Goal: Information Seeking & Learning: Understand process/instructions

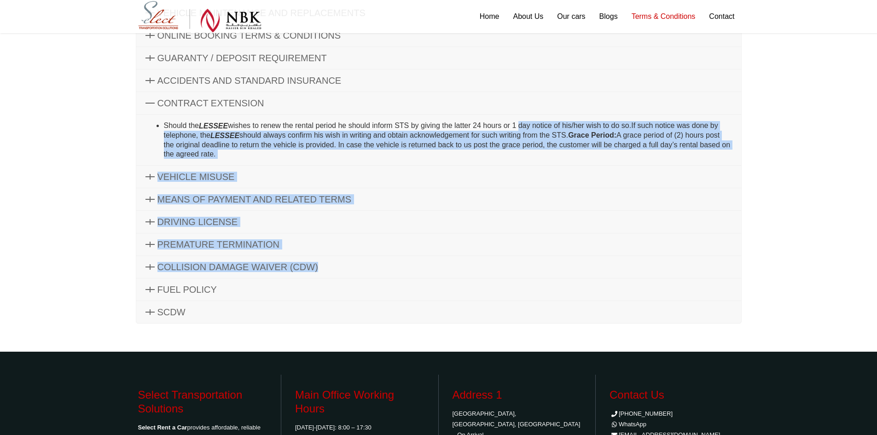
drag, startPoint x: 6, startPoint y: 300, endPoint x: 519, endPoint y: 129, distance: 540.8
click at [519, 129] on div "Terms & Conditions GENERAL TERMS OF CONTRACT The Renter / Customer / User will …" at bounding box center [438, 106] width 877 height 489
click at [768, 273] on div "Terms & Conditions GENERAL TERMS OF CONTRACT The Renter / Customer / User will …" at bounding box center [438, 106] width 877 height 489
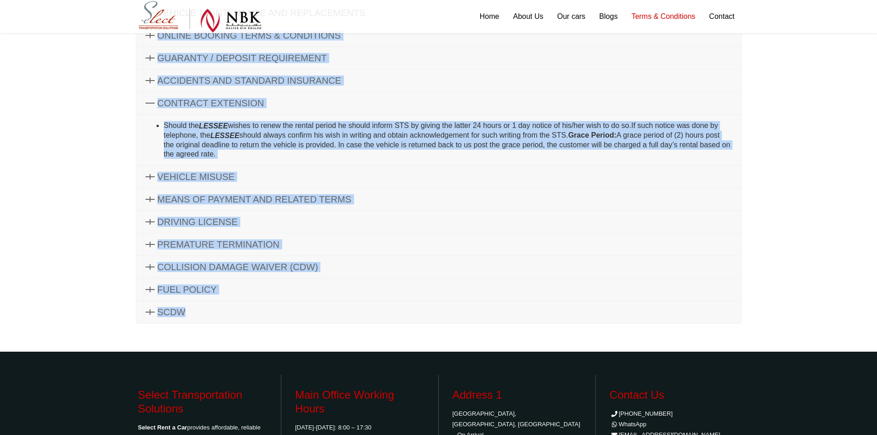
drag, startPoint x: 787, startPoint y: 318, endPoint x: 7, endPoint y: 35, distance: 830.2
click at [7, 35] on div "Terms & Conditions GENERAL TERMS OF CONTRACT The Renter / Customer / User will …" at bounding box center [438, 106] width 877 height 489
click at [0, 116] on div "Terms & Conditions GENERAL TERMS OF CONTRACT The Renter / Customer / User will …" at bounding box center [438, 106] width 877 height 489
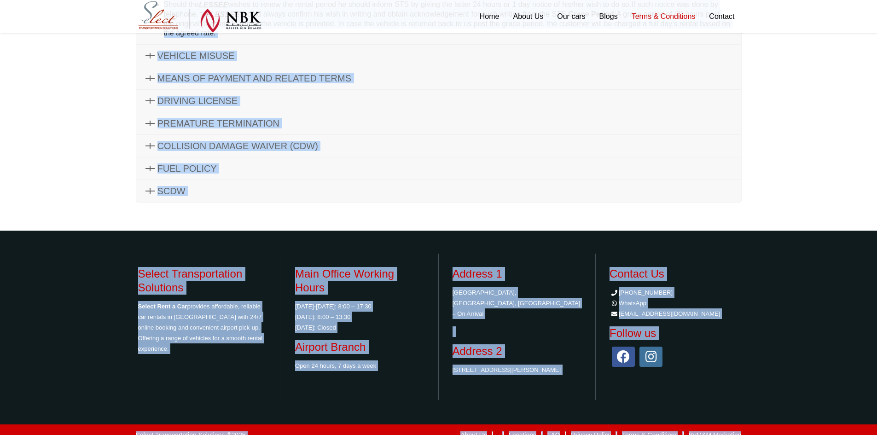
scroll to position [292, 0]
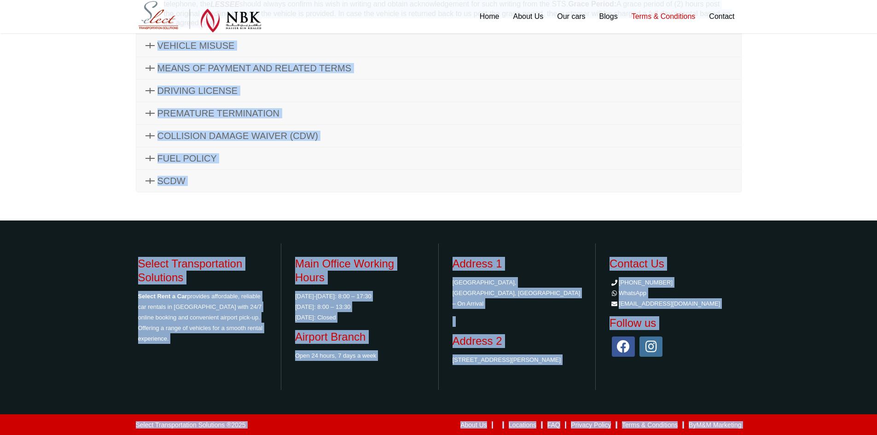
drag, startPoint x: 116, startPoint y: 147, endPoint x: 752, endPoint y: 433, distance: 696.8
click at [752, 433] on div "[GEOGRAPHIC_DATA][PERSON_NAME] [PHONE_NUMBER] WhatsApp Follow us on: Home About…" at bounding box center [438, 71] width 877 height 727
click at [24, 267] on footer "Select Transportation Solutions Select Rent a Car provides affordable, reliable…" at bounding box center [438, 317] width 877 height 192
click at [732, 375] on div "Contact Us [PHONE_NUMBER] WhatsApp [EMAIL_ADDRESS][DOMAIN_NAME] Follow us" at bounding box center [675, 317] width 144 height 146
click at [765, 419] on div "Select Transportation Solutions ® 2025 About Us | | Locations | FAQ | Privacy P…" at bounding box center [438, 424] width 877 height 22
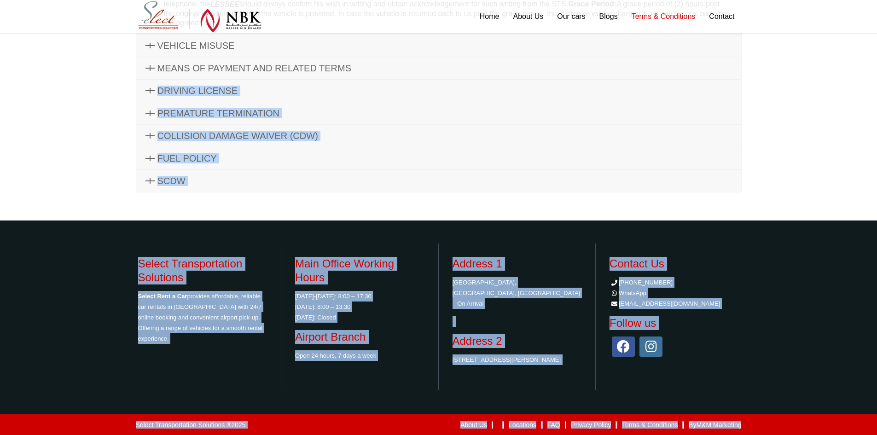
drag, startPoint x: 630, startPoint y: 326, endPoint x: 0, endPoint y: 88, distance: 673.8
click at [0, 88] on div "[GEOGRAPHIC_DATA][PERSON_NAME] [PHONE_NUMBER] WhatsApp Follow us on: Home About…" at bounding box center [438, 71] width 877 height 727
click at [257, 181] on link "SCDW" at bounding box center [438, 181] width 605 height 22
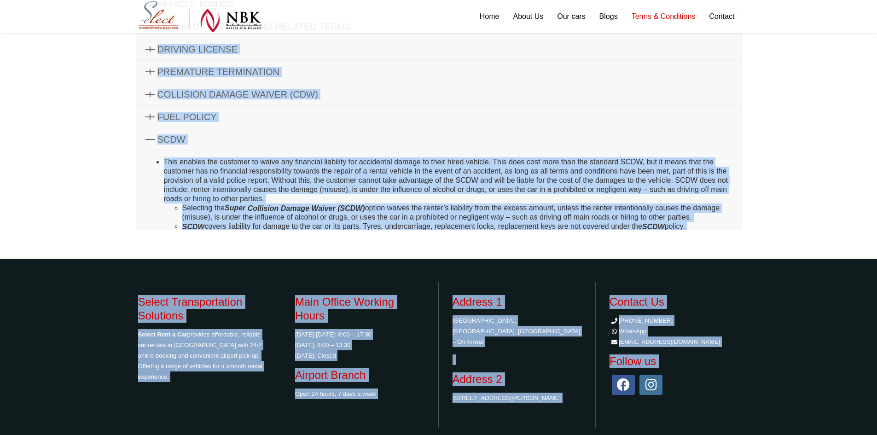
scroll to position [279, 0]
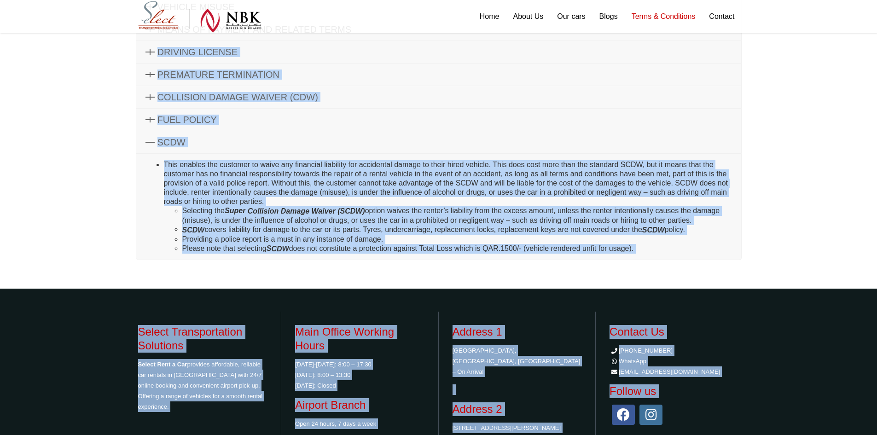
click at [244, 145] on link "SCDW" at bounding box center [438, 142] width 605 height 22
click at [148, 139] on link "SCDW" at bounding box center [438, 142] width 605 height 22
click at [330, 135] on link "SCDW" at bounding box center [438, 142] width 605 height 22
click at [704, 242] on li "Providing a police report is a must in any instance of damage." at bounding box center [457, 239] width 550 height 9
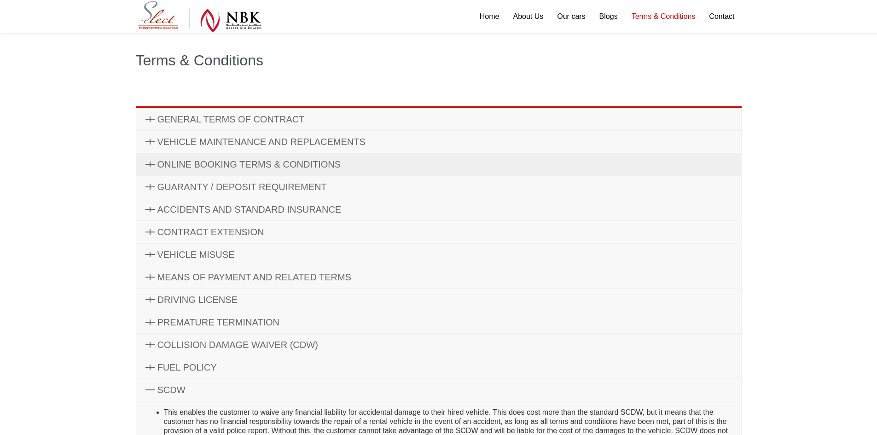
scroll to position [184, 0]
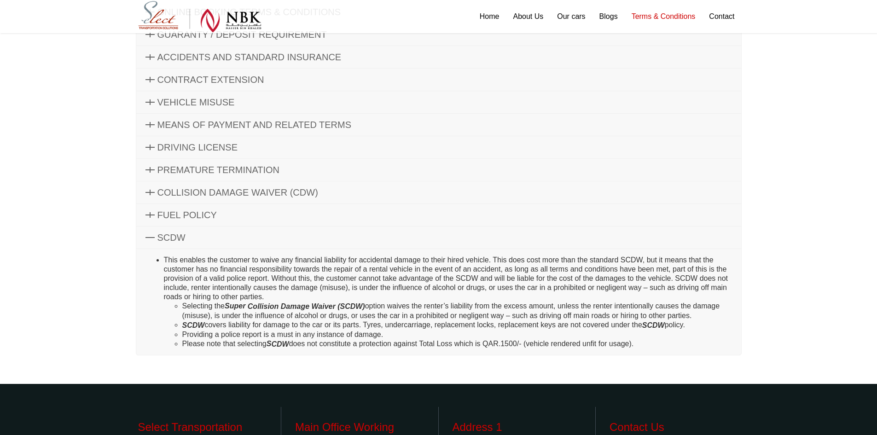
click at [222, 247] on link "SCDW" at bounding box center [438, 238] width 605 height 22
click at [226, 240] on link "SCDW" at bounding box center [438, 238] width 605 height 22
click at [150, 243] on link "SCDW" at bounding box center [438, 238] width 605 height 22
drag, startPoint x: 727, startPoint y: 318, endPoint x: 243, endPoint y: 175, distance: 505.7
click at [243, 175] on div "GENERAL TERMS OF CONTRACT The Renter / Customer / User will herein be described…" at bounding box center [439, 155] width 606 height 400
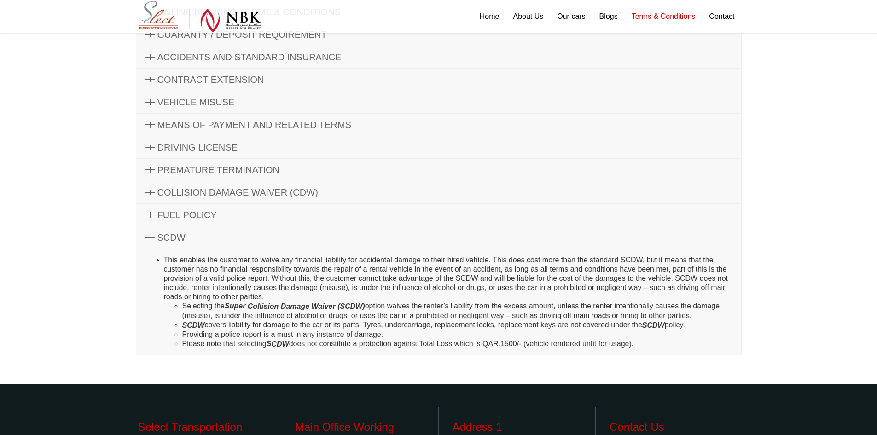
click at [63, 186] on div "Terms & Conditions GENERAL TERMS OF CONTRACT The Renter / Customer / User will …" at bounding box center [438, 111] width 877 height 545
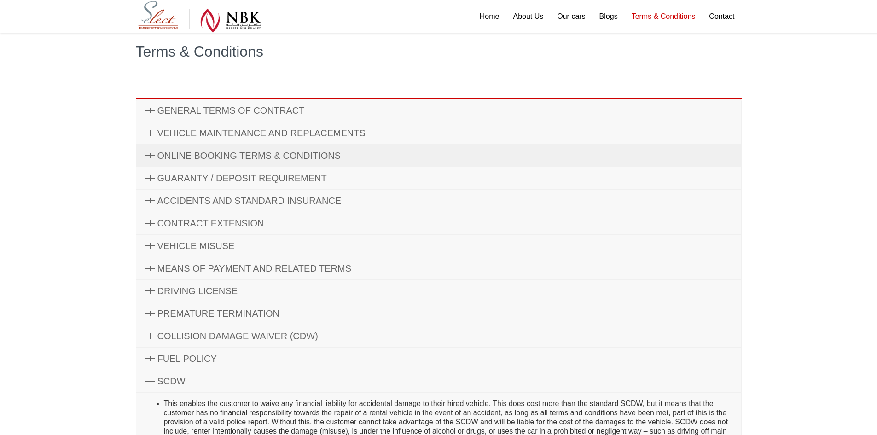
scroll to position [138, 0]
